Goal: Transaction & Acquisition: Book appointment/travel/reservation

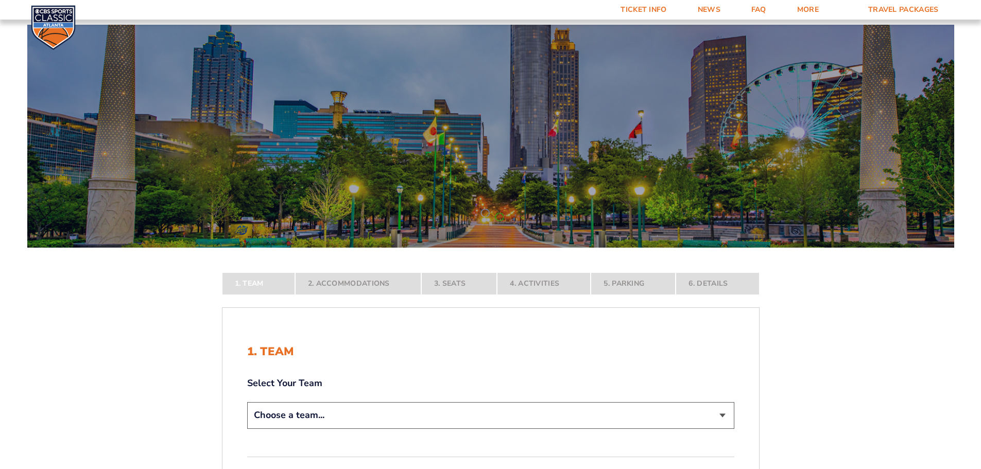
scroll to position [103, 0]
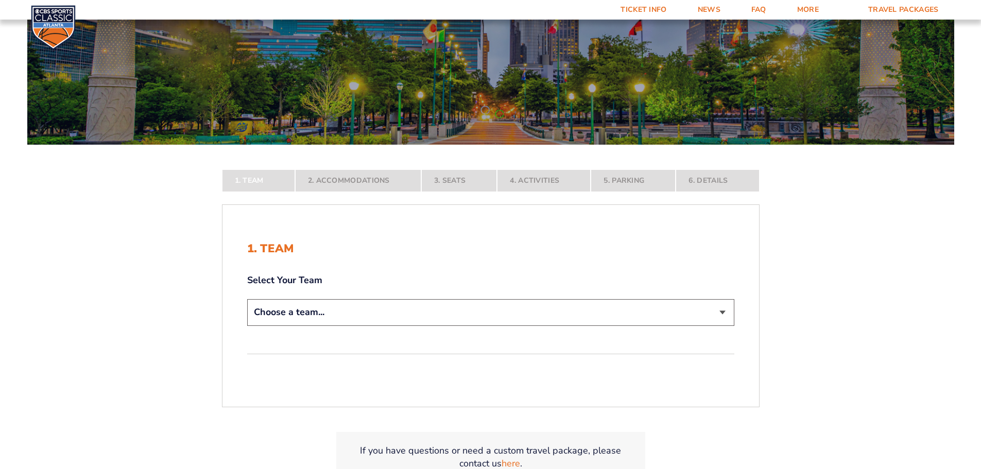
click at [727, 316] on select "Choose a team... [US_STATE] Wildcats [US_STATE] State Buckeyes [US_STATE] Tar H…" at bounding box center [490, 312] width 487 height 26
select select "12756"
click at [247, 326] on select "Choose a team... [US_STATE] Wildcats [US_STATE] State Buckeyes [US_STATE] Tar H…" at bounding box center [490, 312] width 487 height 26
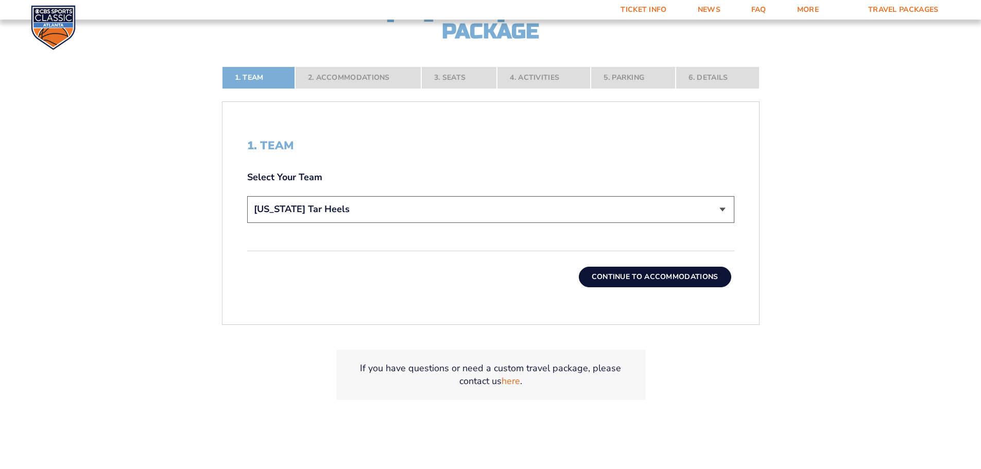
scroll to position [309, 0]
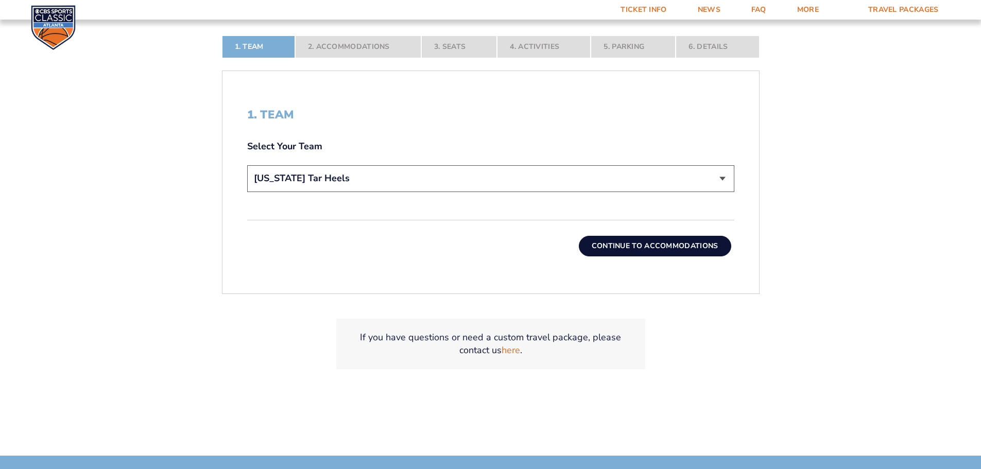
click at [653, 249] on button "Continue To Accommodations" at bounding box center [655, 246] width 152 height 21
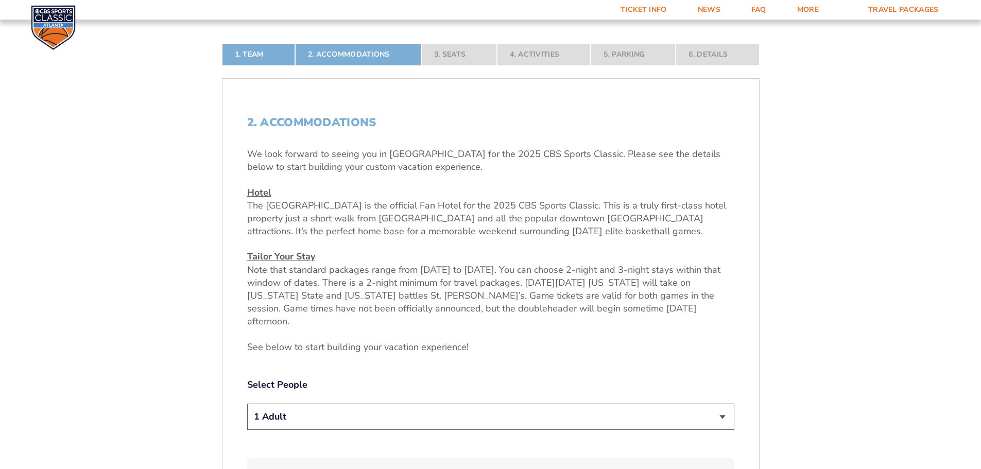
scroll to position [325, 0]
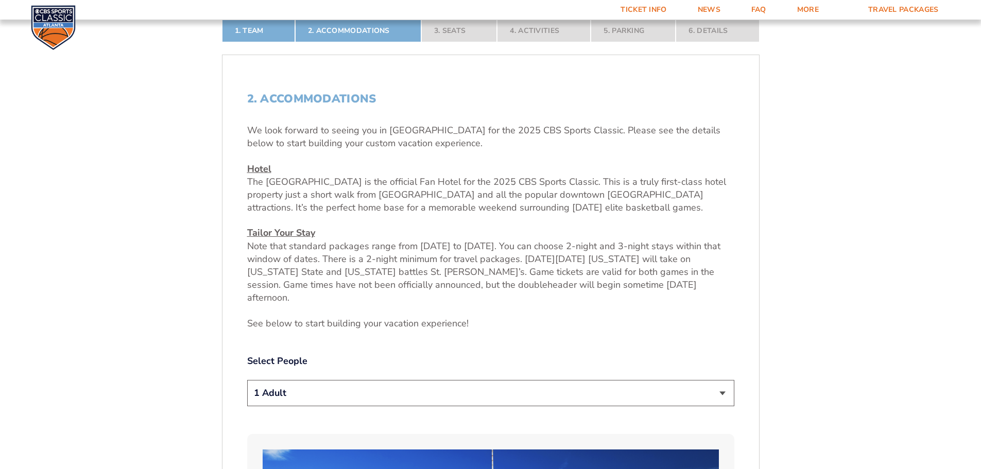
click at [561, 380] on select "1 Adult 2 Adults 3 Adults 4 Adults 2 Adults + 1 Child 2 Adults + 2 Children 2 A…" at bounding box center [490, 393] width 487 height 26
select select "2 Adults"
click at [247, 380] on select "1 Adult 2 Adults 3 Adults 4 Adults 2 Adults + 1 Child 2 Adults + 2 Children 2 A…" at bounding box center [490, 393] width 487 height 26
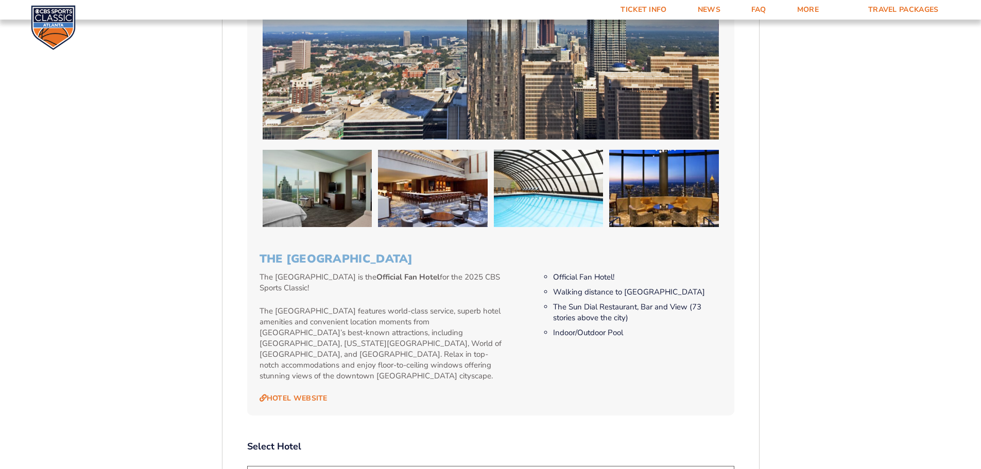
scroll to position [943, 0]
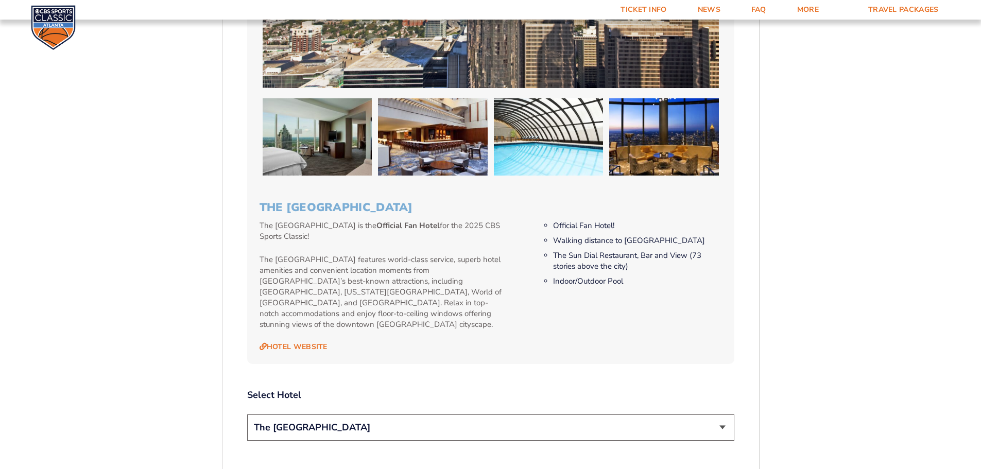
click at [372, 415] on select "The [GEOGRAPHIC_DATA]" at bounding box center [490, 428] width 487 height 26
click at [428, 362] on div "2. Accommodations We look forward to seeing you in Atlanta for the 2025 CBS Spo…" at bounding box center [490, 197] width 487 height 1446
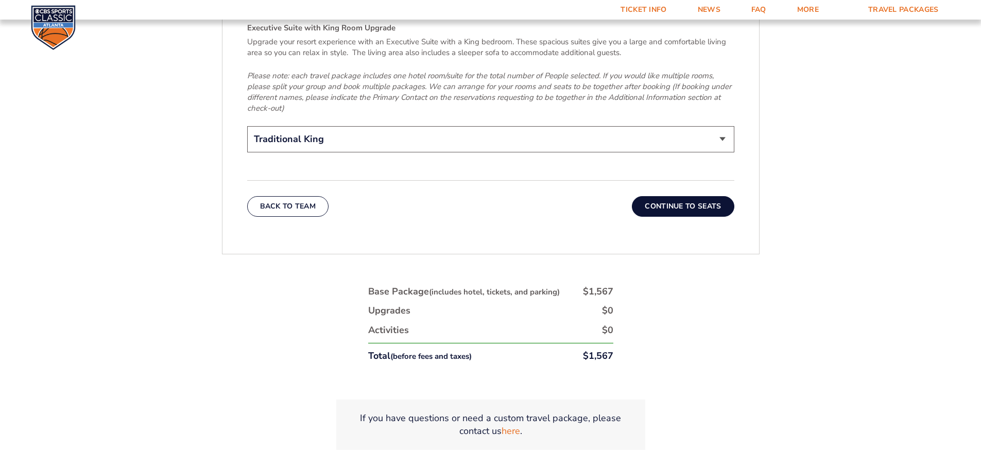
scroll to position [1683, 0]
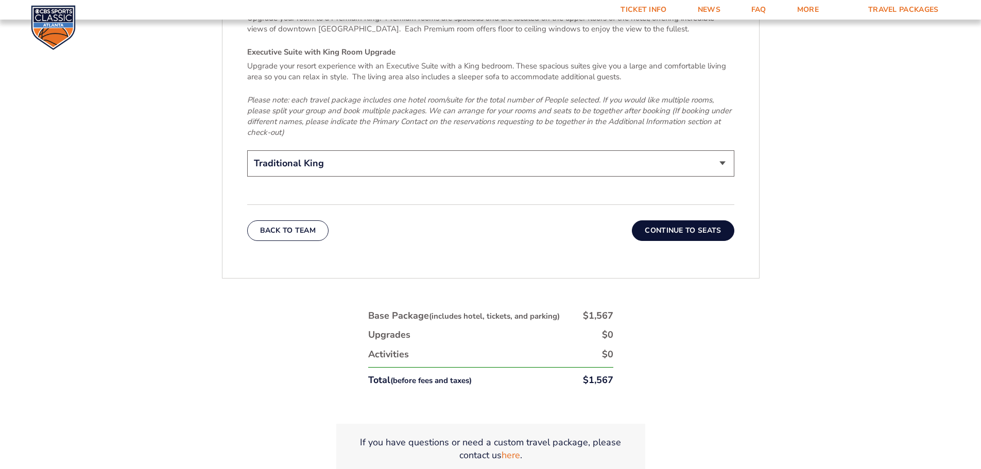
click at [662, 220] on button "Continue To Seats" at bounding box center [683, 230] width 102 height 21
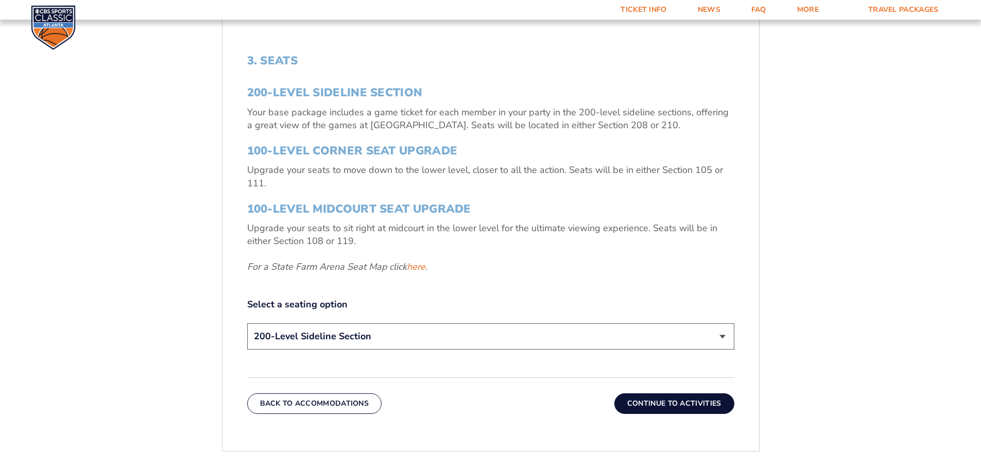
scroll to position [377, 0]
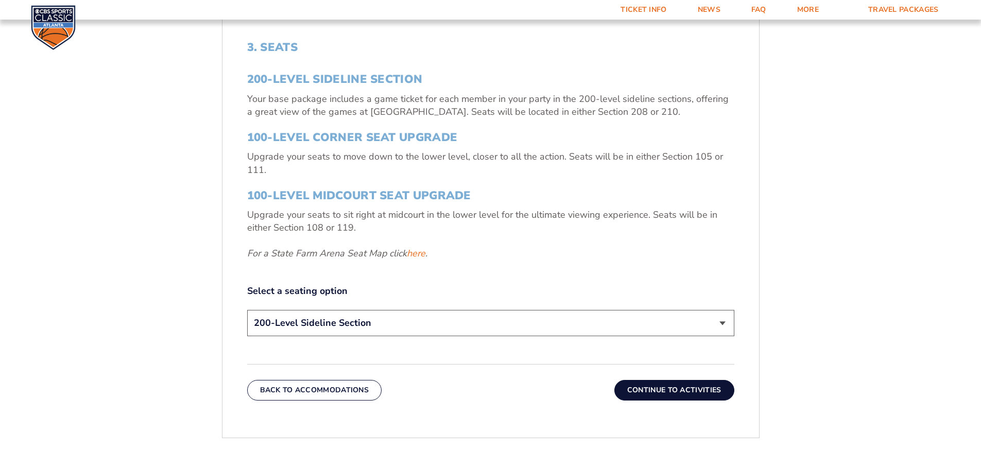
click at [463, 321] on select "200-Level Sideline Section 100-Level Corner Seat Upgrade (+$120 per person) 100…" at bounding box center [490, 323] width 487 height 26
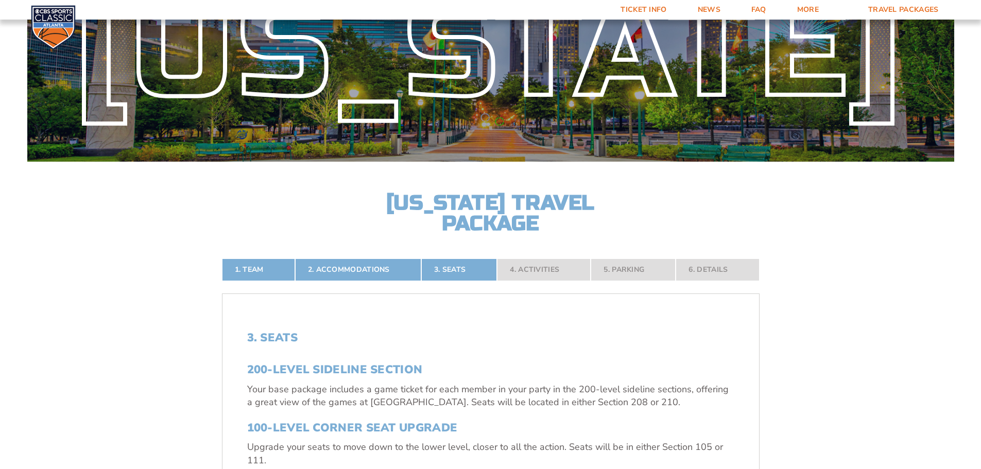
scroll to position [67, 0]
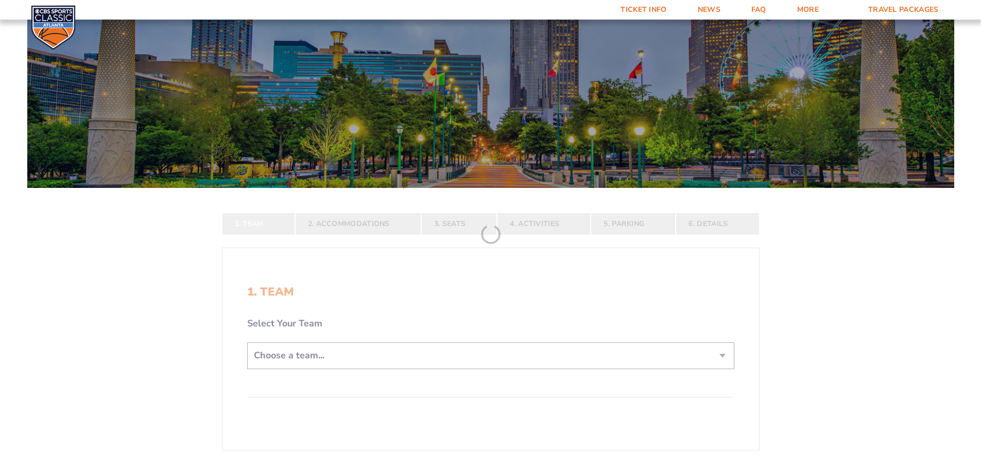
scroll to position [206, 0]
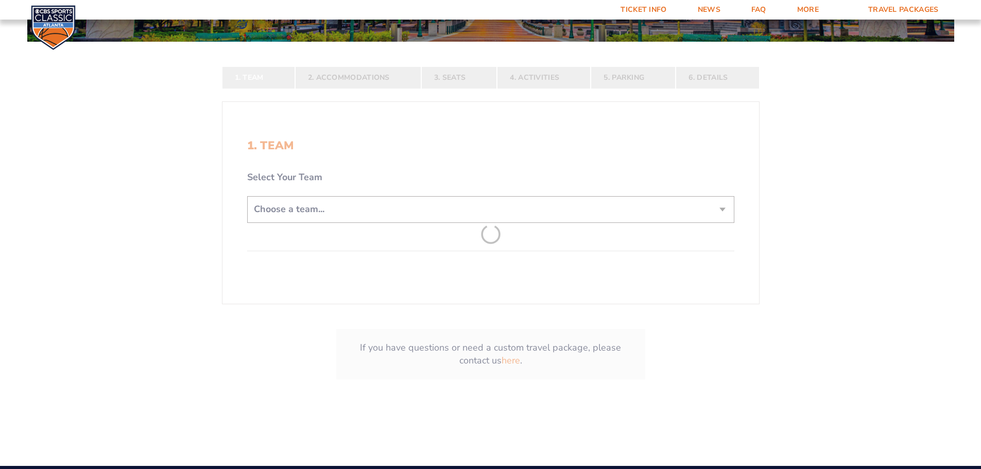
click at [479, 236] on form "[US_STATE] [US_STATE] Travel Package [US_STATE][GEOGRAPHIC_DATA] [US_STATE] Sta…" at bounding box center [490, 111] width 981 height 635
click at [492, 211] on form "[US_STATE] [US_STATE] Travel Package [US_STATE][GEOGRAPHIC_DATA] [US_STATE] Sta…" at bounding box center [490, 111] width 981 height 635
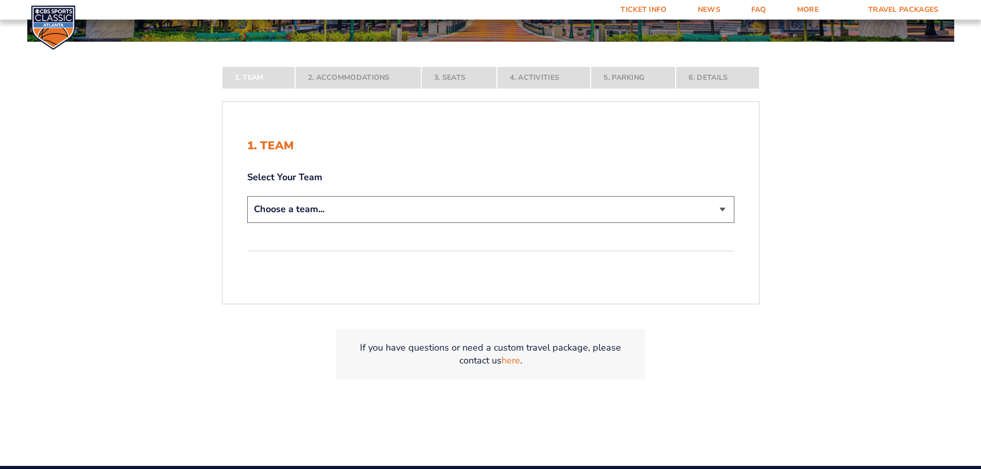
click at [721, 208] on select "Choose a team... [US_STATE] Wildcats [US_STATE] State Buckeyes [US_STATE] Tar H…" at bounding box center [490, 209] width 487 height 26
select select "12756"
click at [247, 223] on select "Choose a team... [US_STATE] Wildcats [US_STATE] State Buckeyes [US_STATE] Tar H…" at bounding box center [490, 209] width 487 height 26
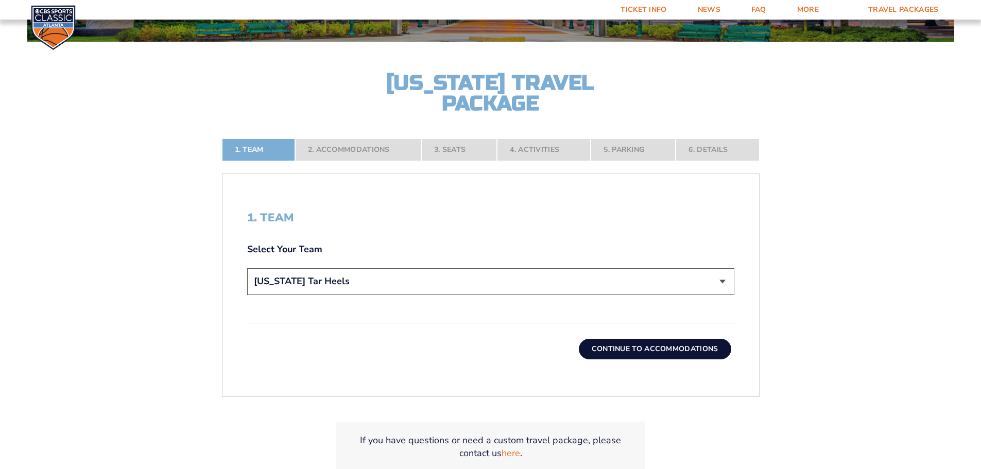
click at [630, 342] on button "Continue To Accommodations" at bounding box center [655, 349] width 152 height 21
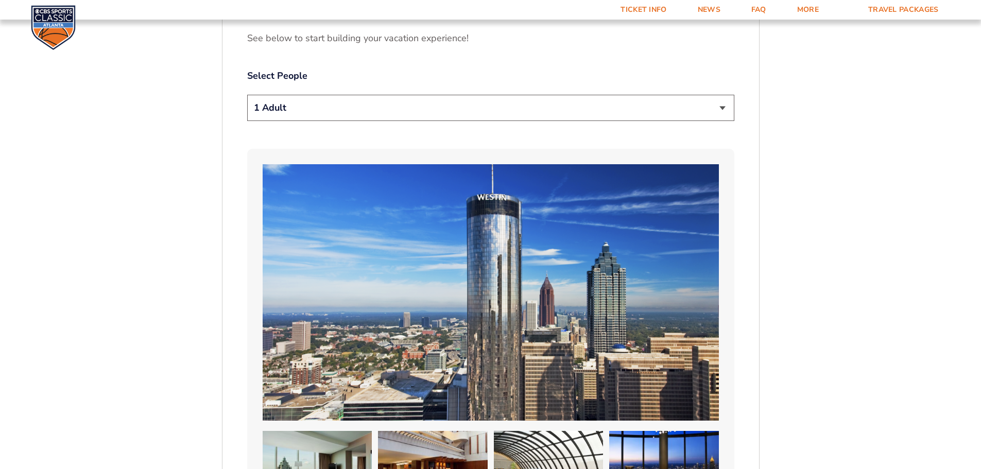
scroll to position [480, 0]
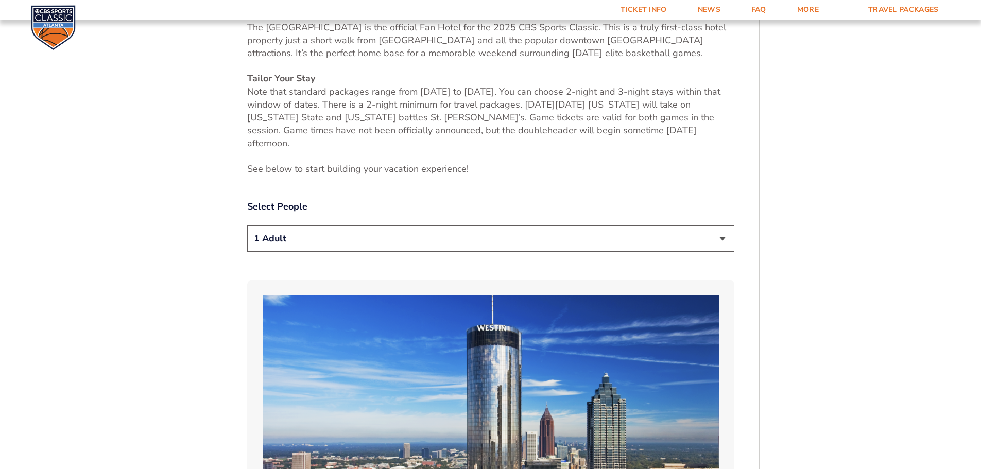
click at [691, 236] on select "1 Adult 2 Adults 3 Adults 4 Adults 2 Adults + 1 Child 2 Adults + 2 Children 2 A…" at bounding box center [490, 239] width 487 height 26
select select "2 Adults"
click at [247, 226] on select "1 Adult 2 Adults 3 Adults 4 Adults 2 Adults + 1 Child 2 Adults + 2 Children 2 A…" at bounding box center [490, 239] width 487 height 26
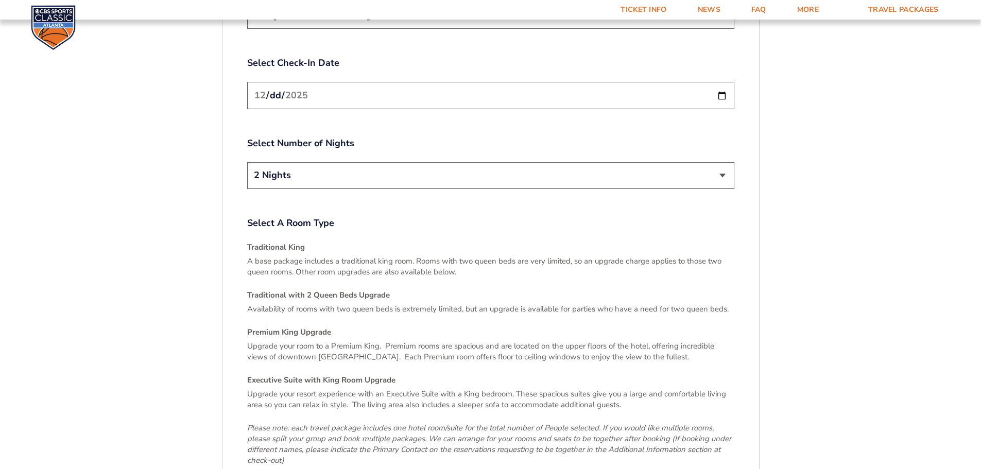
scroll to position [1716, 0]
